Goal: Information Seeking & Learning: Learn about a topic

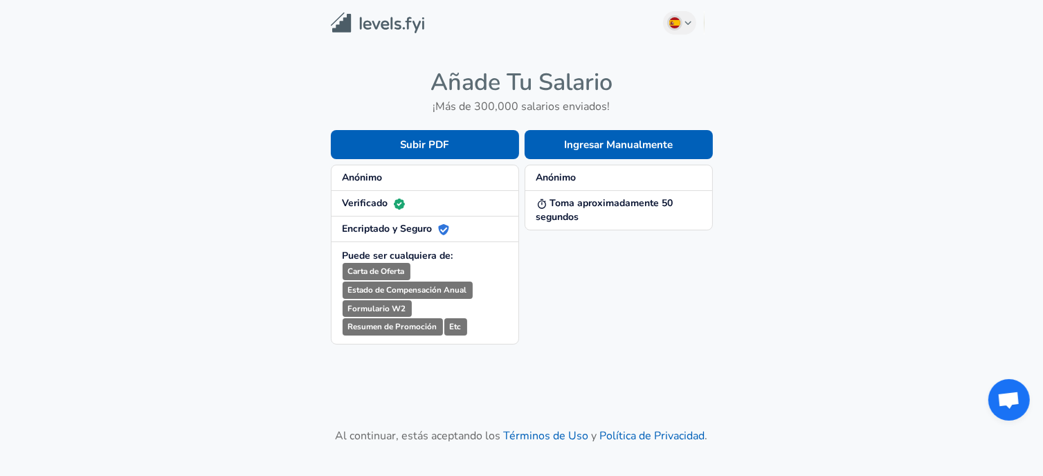
click at [587, 176] on span "Anónimo" at bounding box center [618, 178] width 165 height 14
click at [603, 140] on button "Ingresar Manualmente" at bounding box center [618, 144] width 188 height 29
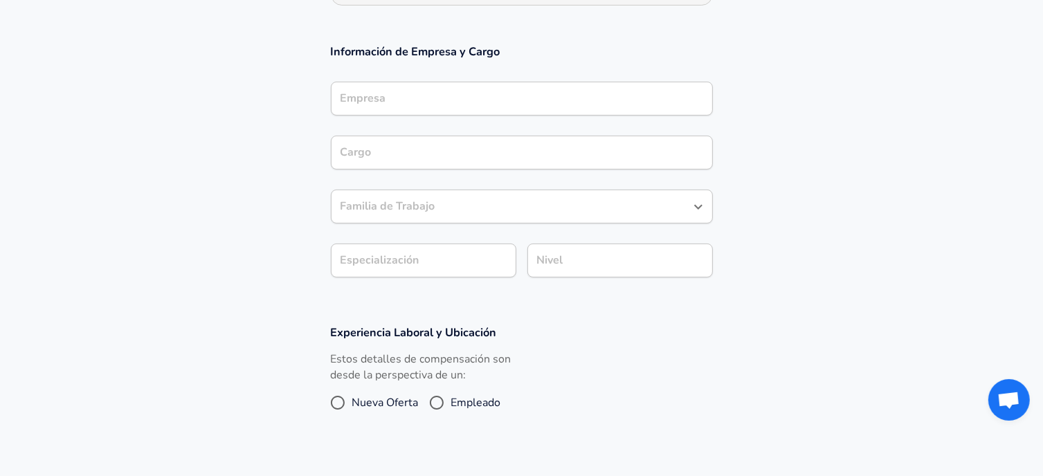
scroll to position [235, 0]
click at [697, 205] on icon "Open" at bounding box center [698, 205] width 17 height 17
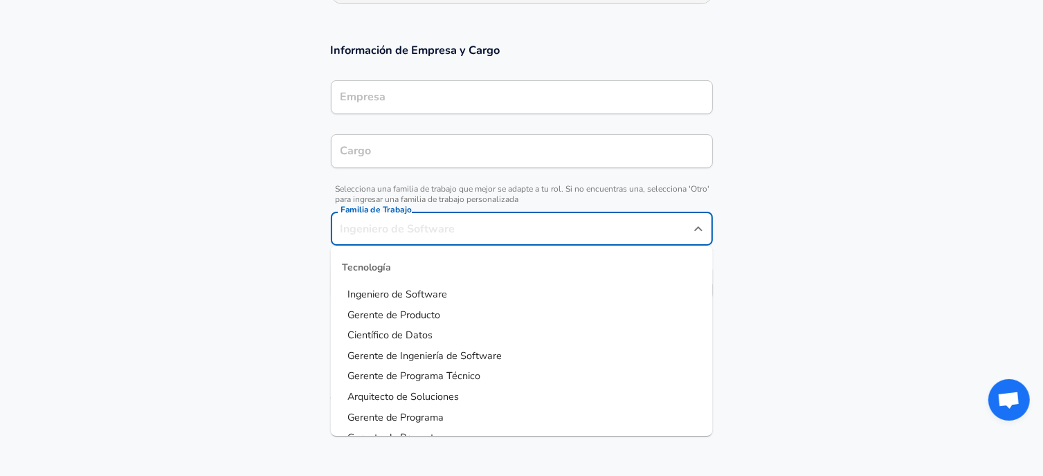
scroll to position [263, 0]
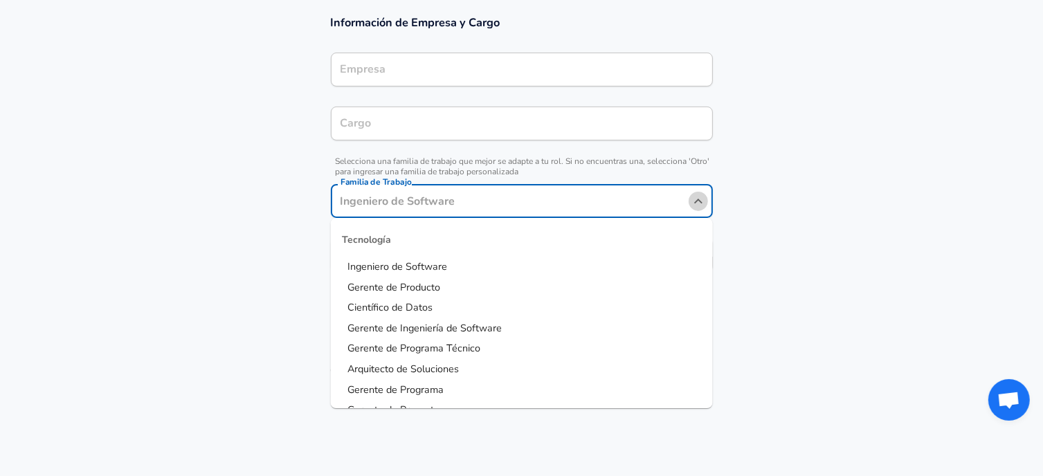
click at [697, 205] on icon "Close" at bounding box center [698, 201] width 17 height 17
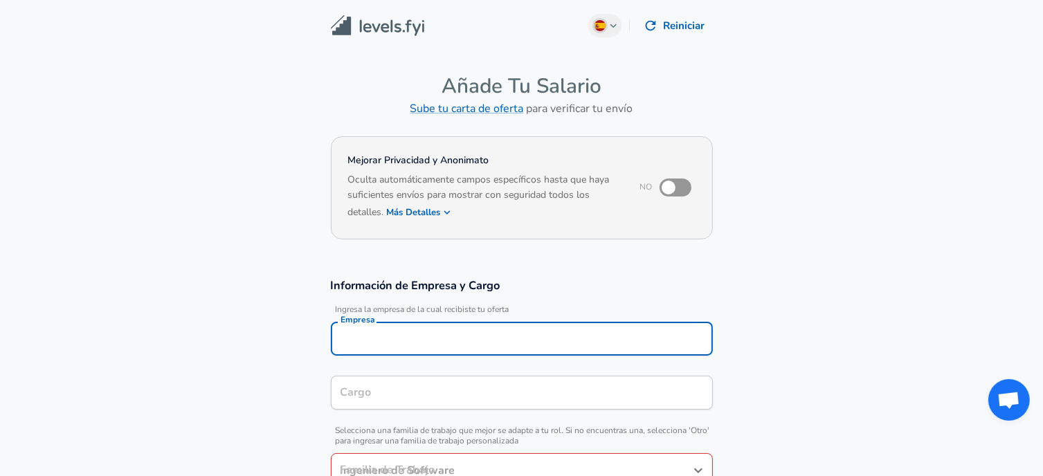
scroll to position [14, 0]
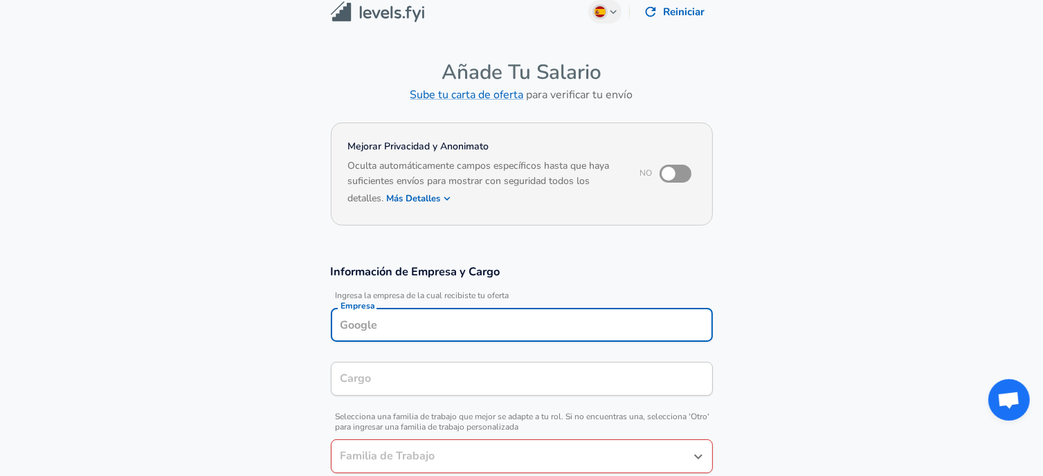
click at [446, 327] on input "Empresa" at bounding box center [521, 324] width 369 height 21
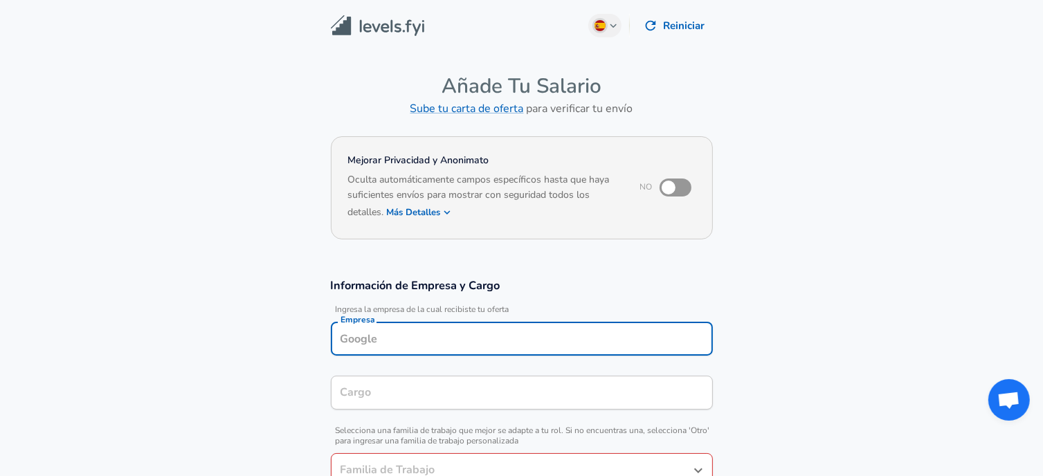
scroll to position [464, 0]
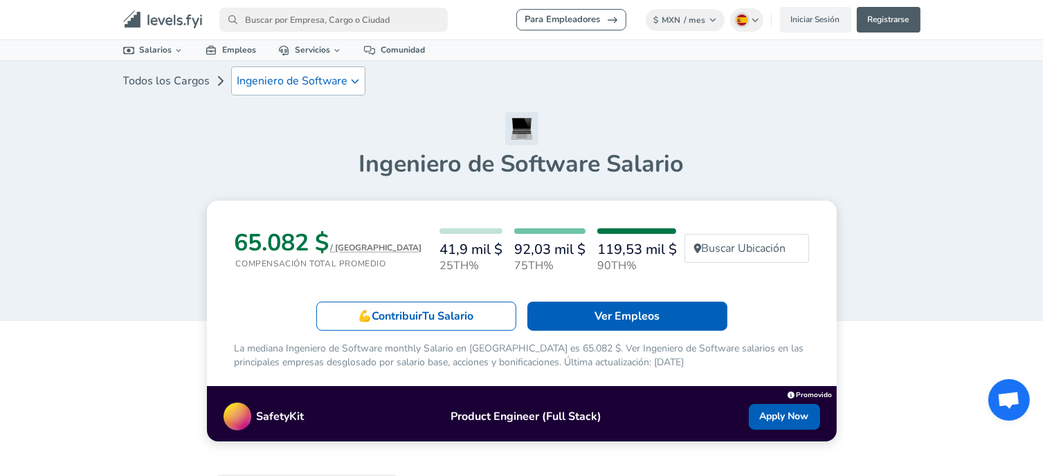
click at [312, 77] on p "Ingeniero de Software" at bounding box center [292, 81] width 111 height 17
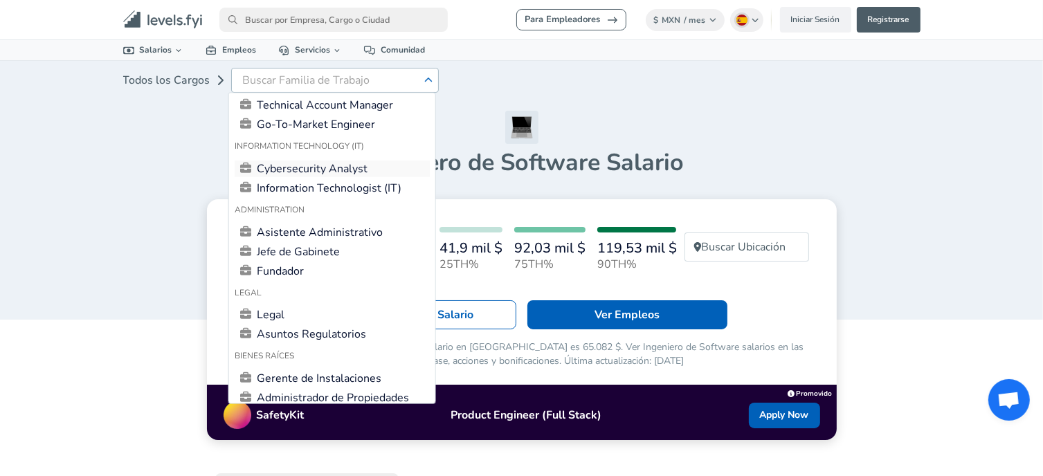
scroll to position [1409, 0]
click at [301, 195] on link "Information Technologist (IT)" at bounding box center [332, 186] width 195 height 17
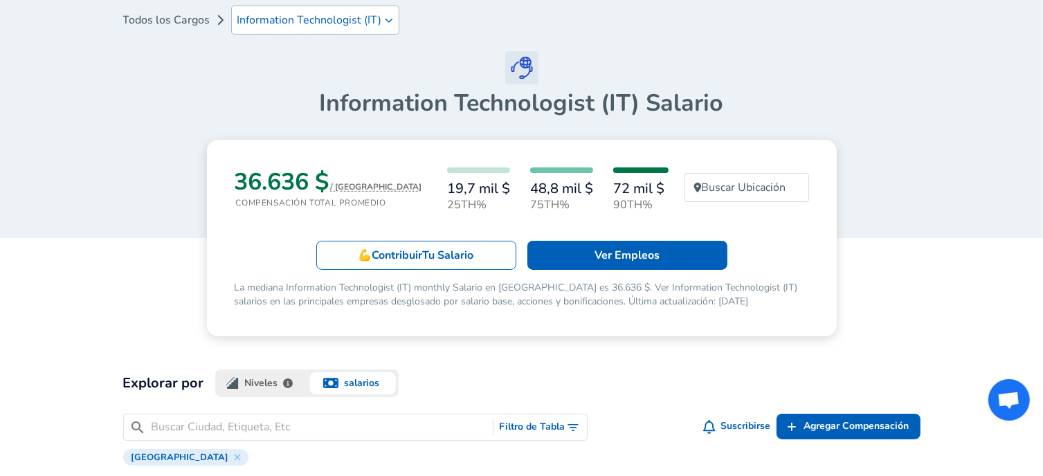
scroll to position [64, 0]
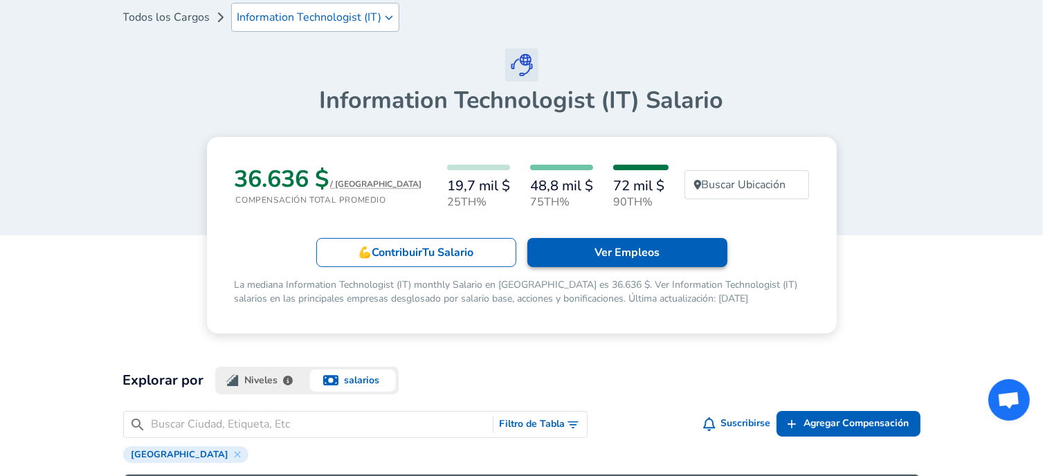
click at [689, 255] on link "Ver Empleos" at bounding box center [627, 252] width 200 height 29
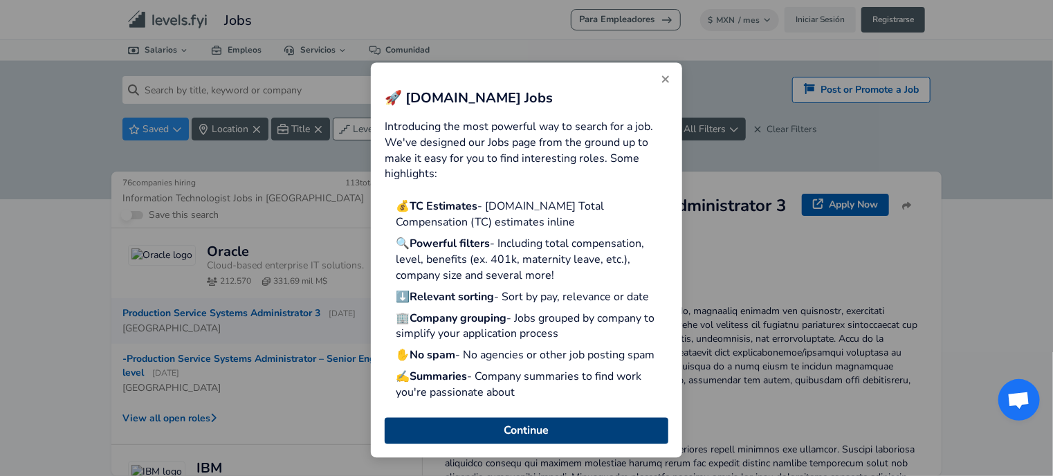
click at [523, 428] on button "Continue" at bounding box center [527, 430] width 284 height 26
